Goal: Use online tool/utility

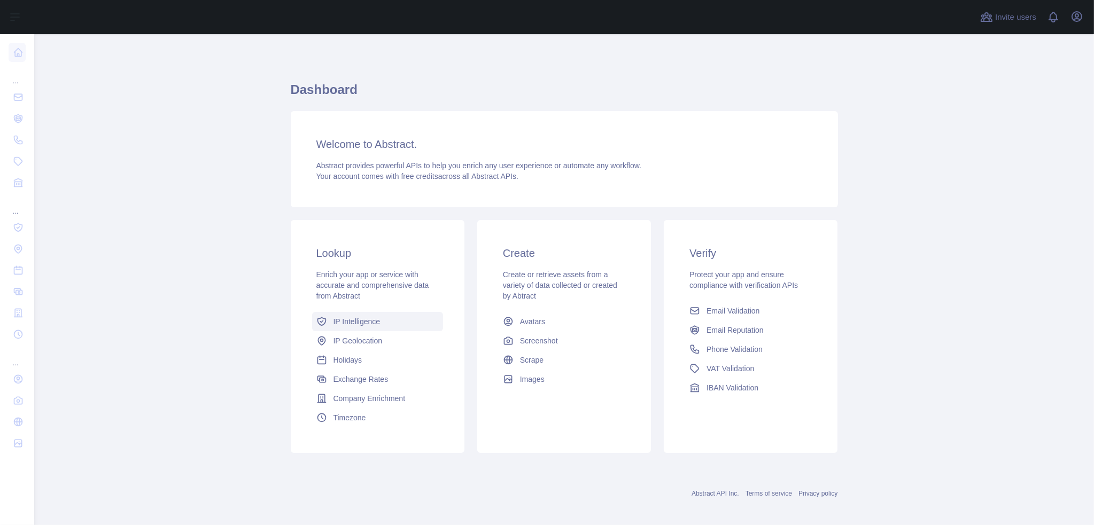
click at [356, 319] on span "IP Intelligence" at bounding box center [356, 321] width 47 height 11
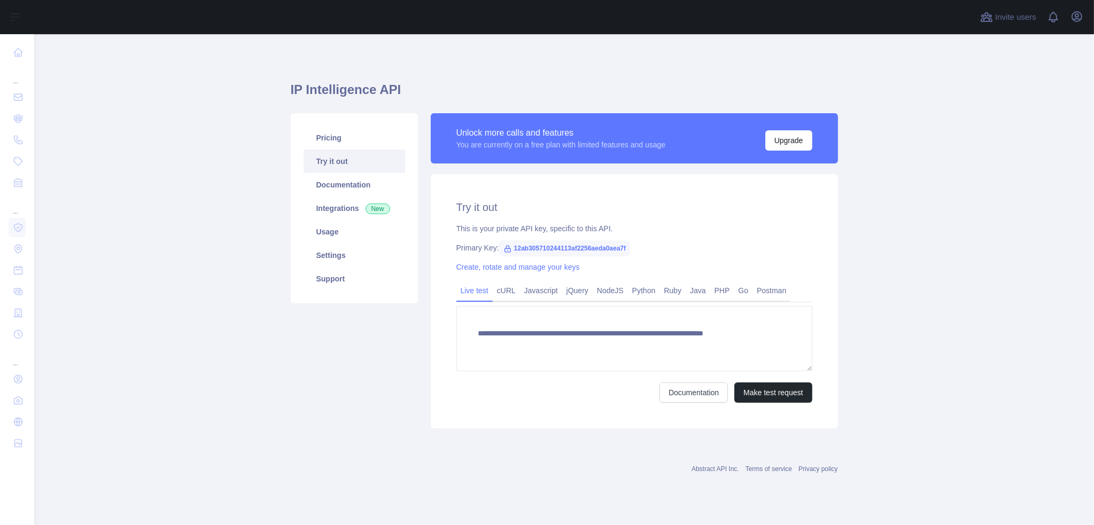
type textarea "**********"
click at [558, 247] on span "12ab305710244113af2256aeda0aea7f" at bounding box center [564, 248] width 131 height 16
click at [533, 247] on span "12ab305710244113af2256aeda0aea7f" at bounding box center [564, 248] width 131 height 16
copy span "12ab305710244113af2256aeda0aea7f"
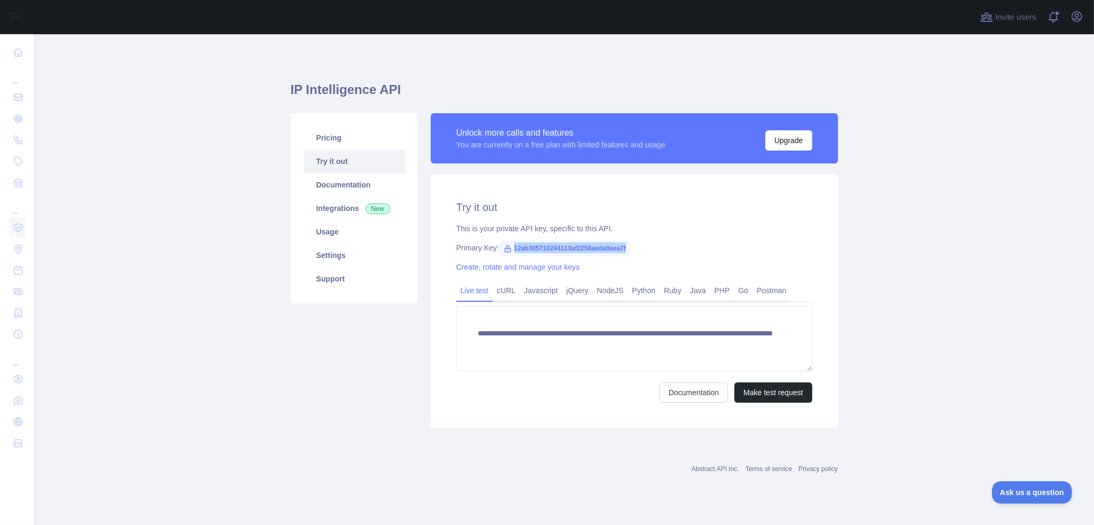
copy span "12ab305710244113af2256aeda0aea7f"
